Goal: Task Accomplishment & Management: Complete application form

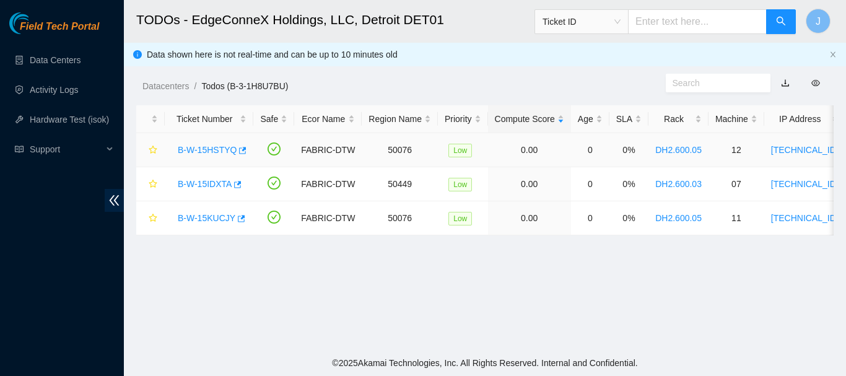
click at [203, 151] on link "B-W-15HSTYQ" at bounding box center [207, 150] width 59 height 10
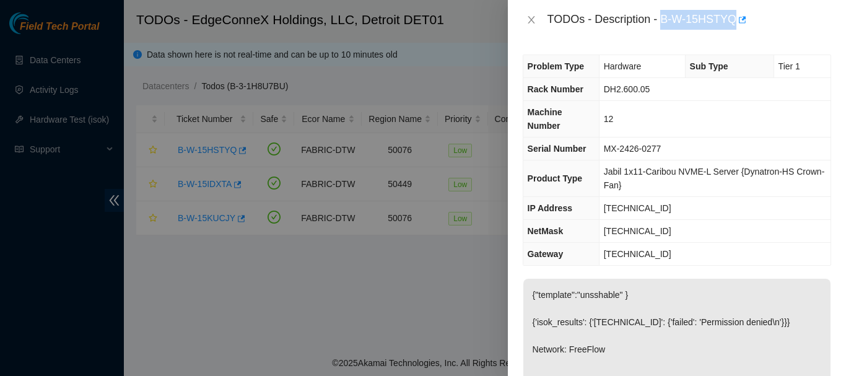
drag, startPoint x: 664, startPoint y: 17, endPoint x: 735, endPoint y: 19, distance: 70.7
click at [735, 19] on div "TODOs - Description - B-W-15HSTYQ" at bounding box center [690, 20] width 284 height 20
copy div "B-W-15HSTYQ"
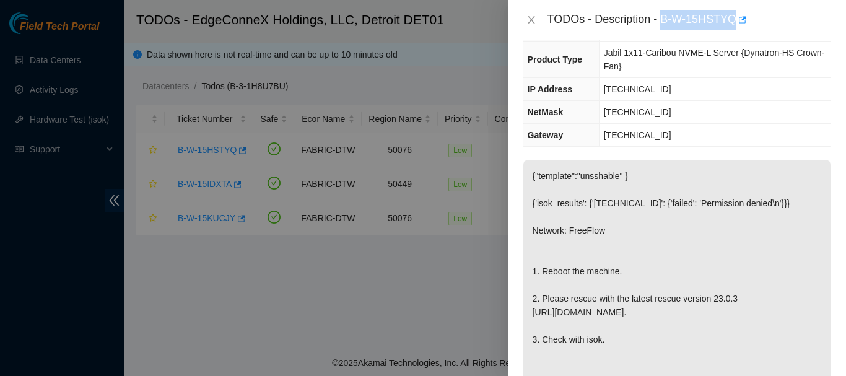
scroll to position [138, 0]
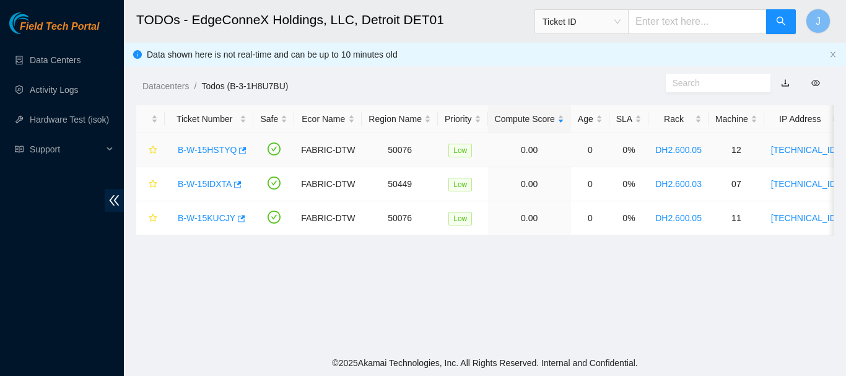
click at [214, 149] on link "B-W-15HSTYQ" at bounding box center [207, 150] width 59 height 10
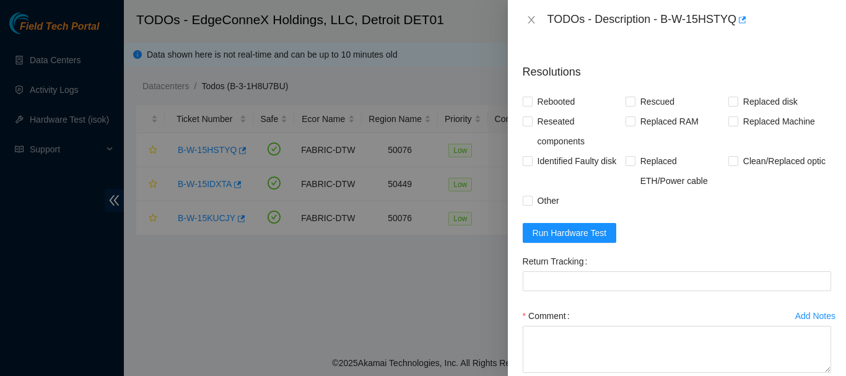
scroll to position [564, 0]
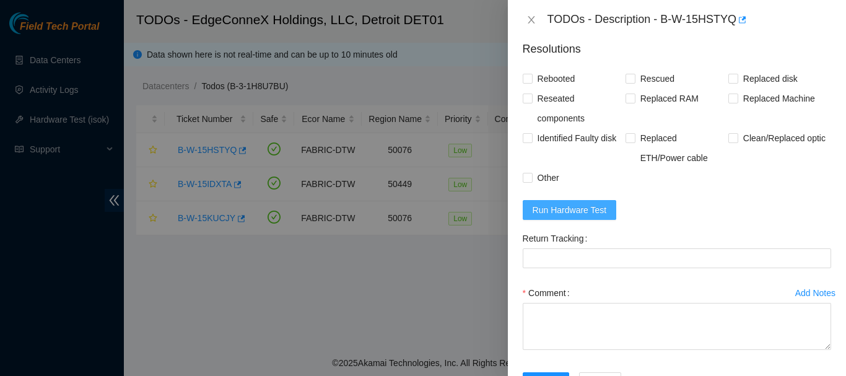
click at [561, 217] on span "Run Hardware Test" at bounding box center [570, 210] width 74 height 14
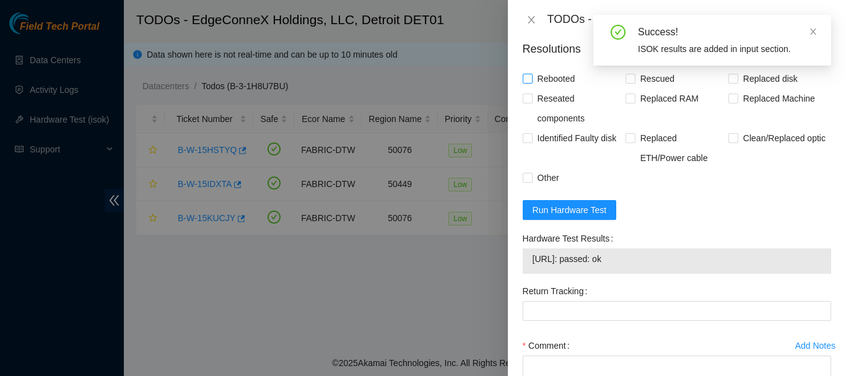
click at [529, 82] on input "Rebooted" at bounding box center [527, 78] width 9 height 9
checkbox input "true"
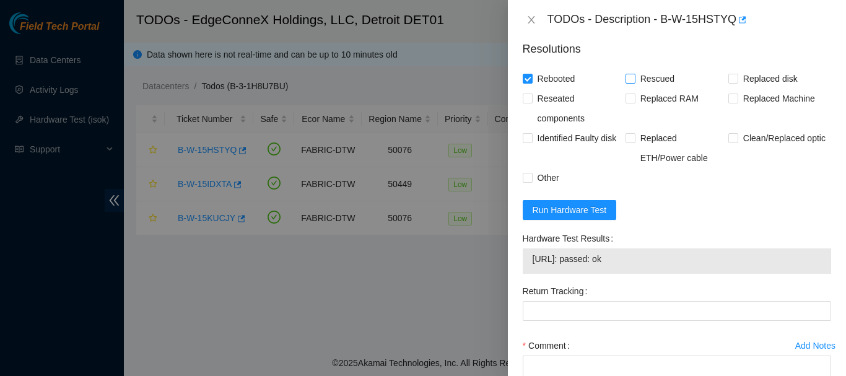
click at [631, 84] on span at bounding box center [631, 79] width 10 height 10
click at [631, 82] on input "Rescued" at bounding box center [630, 78] width 9 height 9
checkbox input "true"
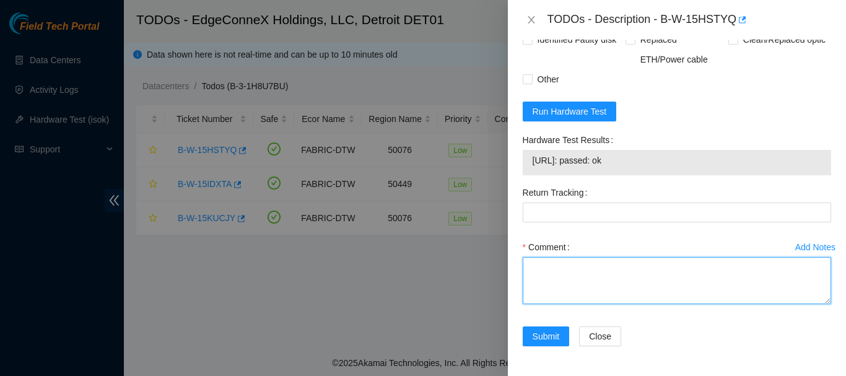
click at [583, 279] on textarea "Comment" at bounding box center [677, 280] width 309 height 47
paste textarea "5:30 to 6:30 B-W-15HSTYQ When I first connected to the machine I had no output.…"
type textarea "5:30 to 6:30 B-W-15HSTYQ When I first connected to the machine I had no output.…"
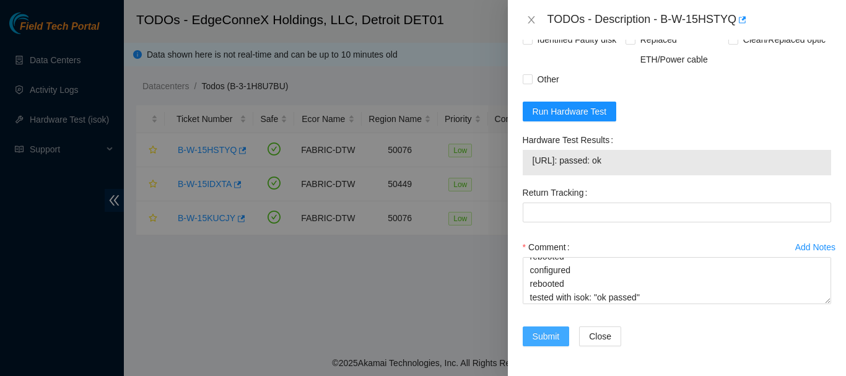
click at [538, 333] on span "Submit" at bounding box center [546, 337] width 27 height 14
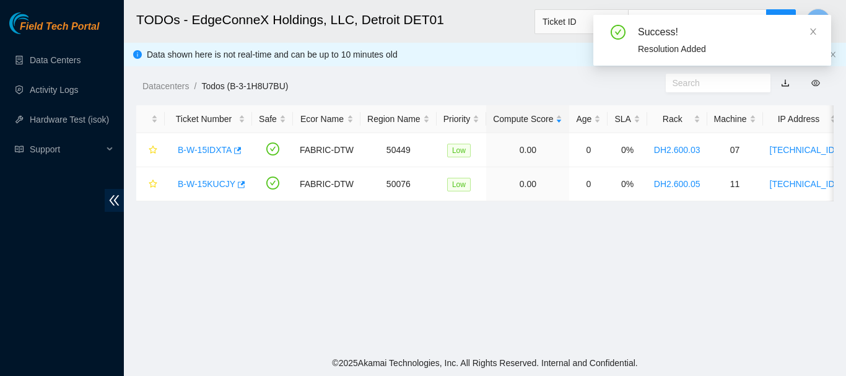
scroll to position [410, 0]
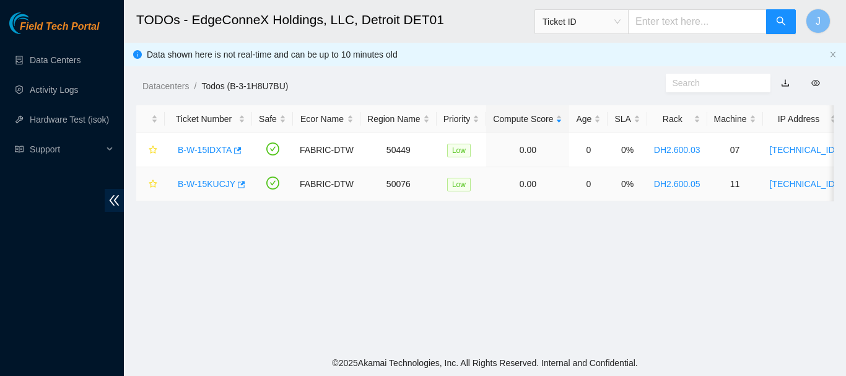
click at [206, 180] on link "B-W-15KUCJY" at bounding box center [207, 184] width 58 height 10
click at [846, 0] on div at bounding box center [846, 0] width 0 height 0
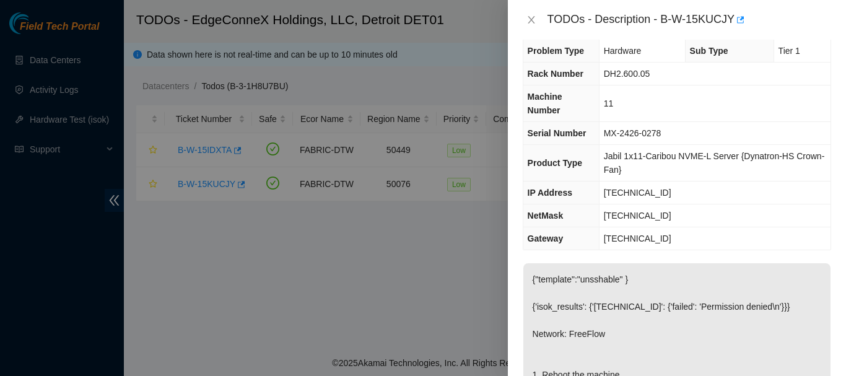
scroll to position [0, 0]
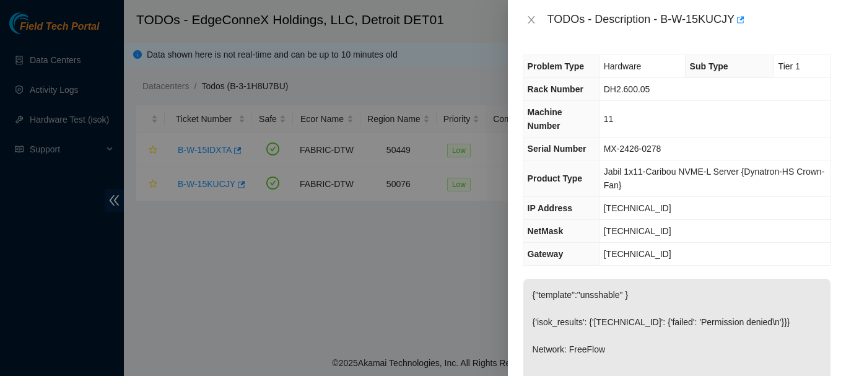
click at [494, 142] on div at bounding box center [423, 188] width 846 height 376
